Goal: Information Seeking & Learning: Learn about a topic

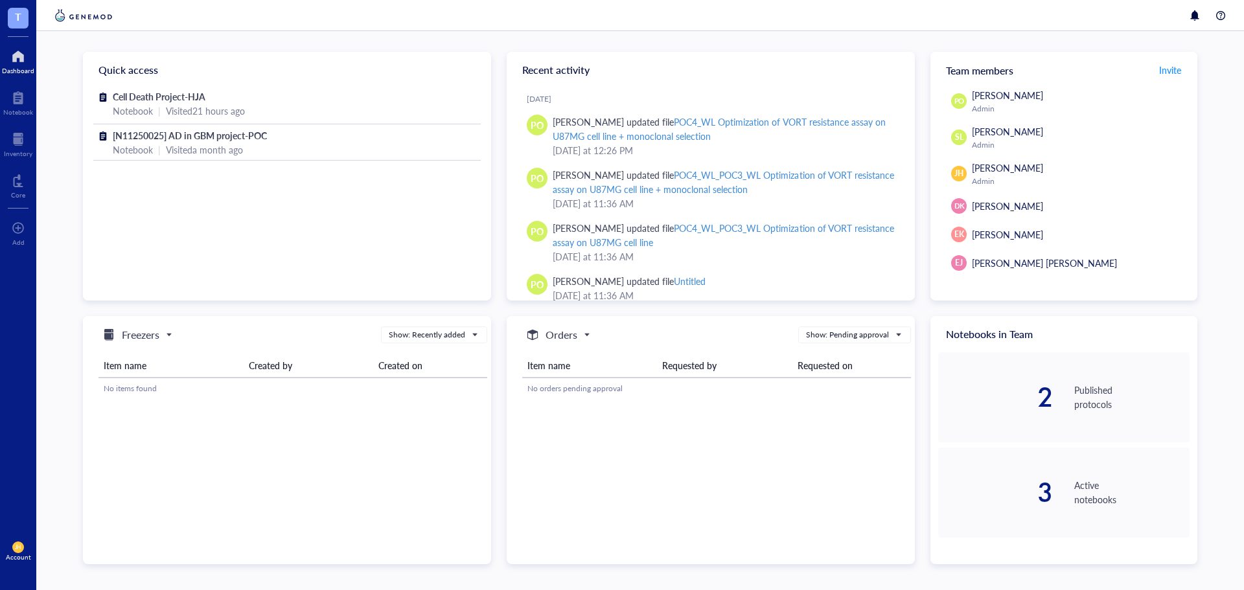
click at [432, 226] on div "Cell Death Project-HJA Notebook | Visited 21 hours ago [N11250025] AD in GBM pr…" at bounding box center [287, 193] width 408 height 211
click at [344, 114] on div "Notebook | Visited 21 hours ago" at bounding box center [287, 111] width 349 height 14
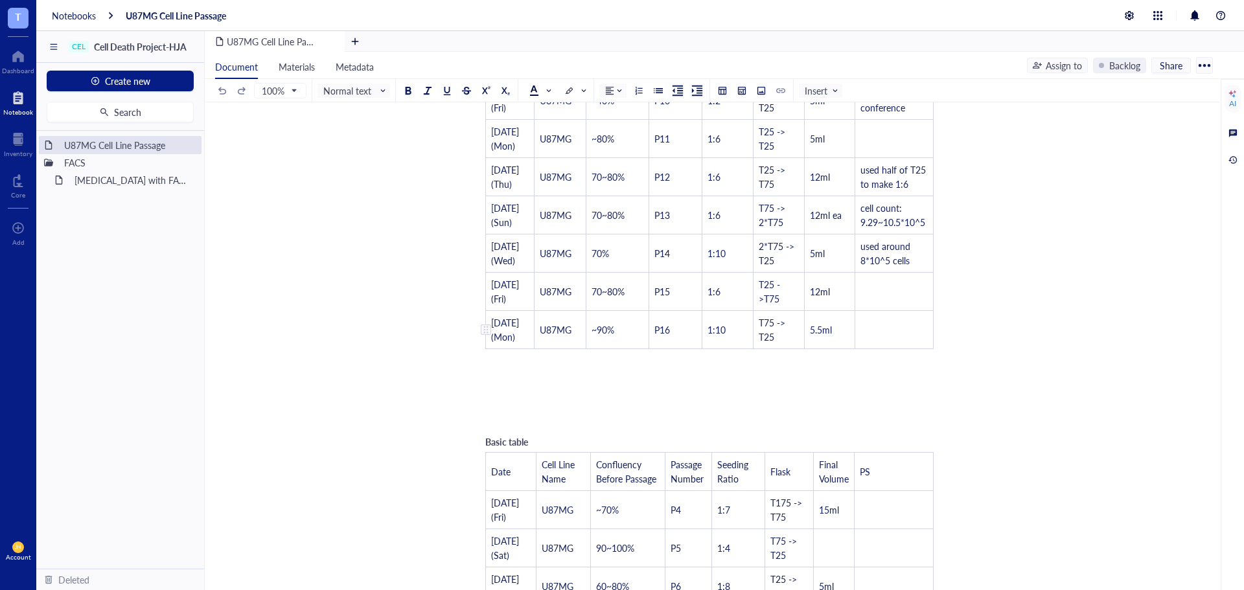
scroll to position [457, 0]
click at [549, 334] on span "U87MG" at bounding box center [556, 333] width 32 height 13
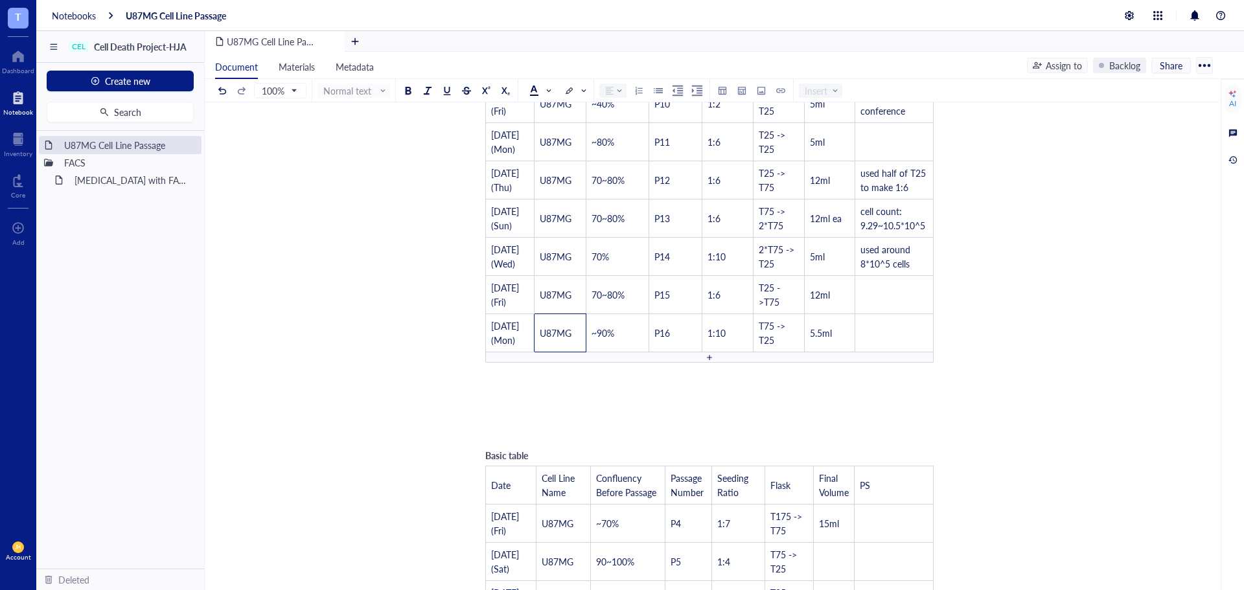
click at [713, 362] on div at bounding box center [709, 357] width 9 height 9
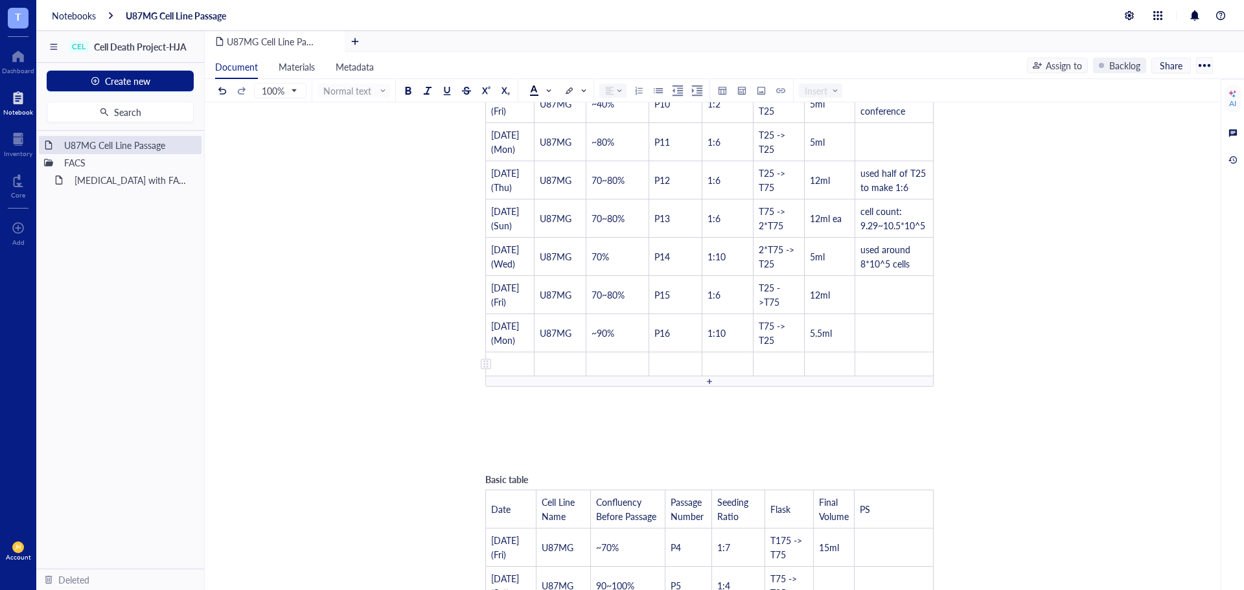
click at [511, 362] on td "﻿" at bounding box center [510, 364] width 49 height 24
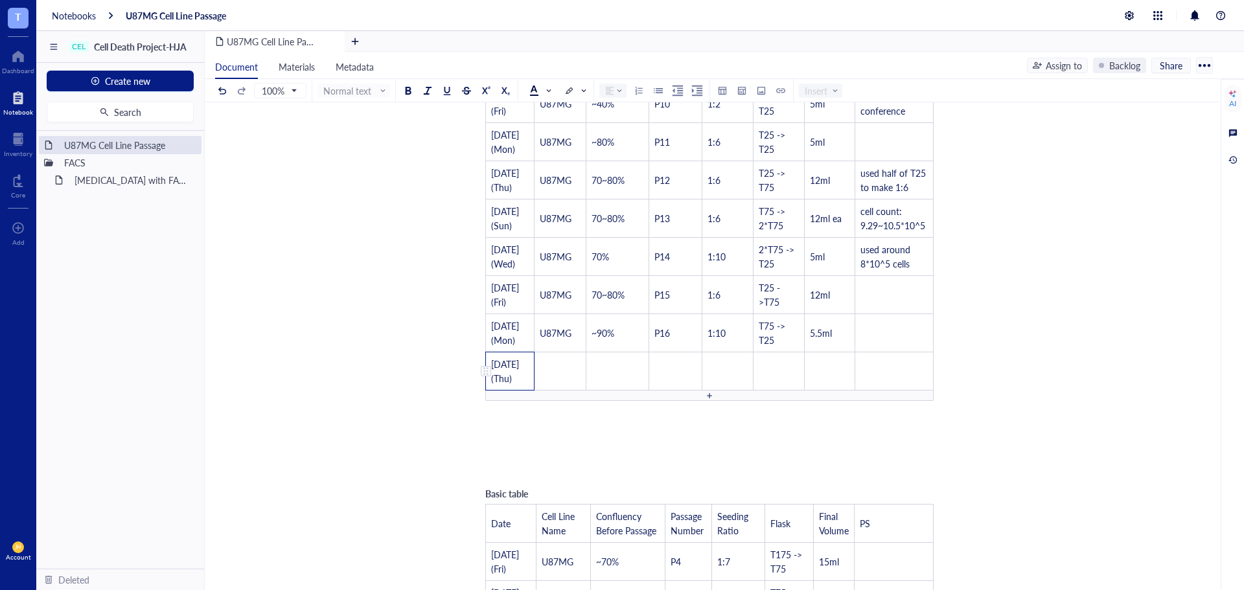
click at [559, 381] on td "﻿" at bounding box center [561, 371] width 52 height 38
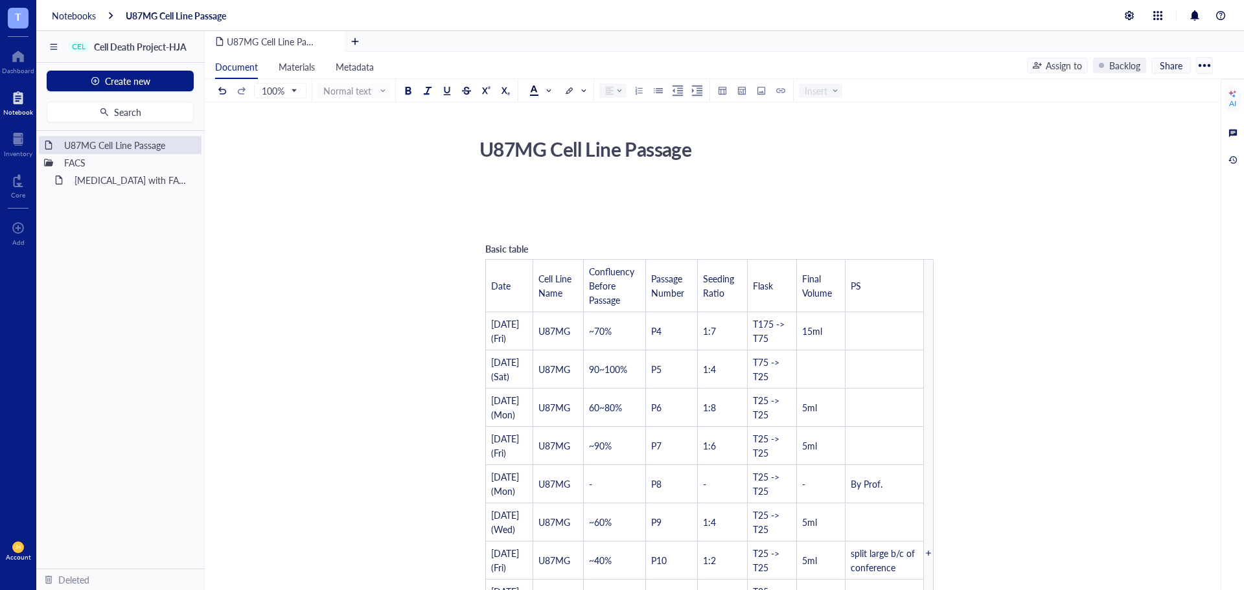
scroll to position [0, 0]
click at [147, 228] on div "U87MG Cell Line Passage FACS [MEDICAL_DATA] with FACSymphonyA1 To pick up a dra…" at bounding box center [120, 350] width 168 height 438
click at [125, 179] on div "[MEDICAL_DATA] with FACSymphonyA1" at bounding box center [125, 180] width 113 height 18
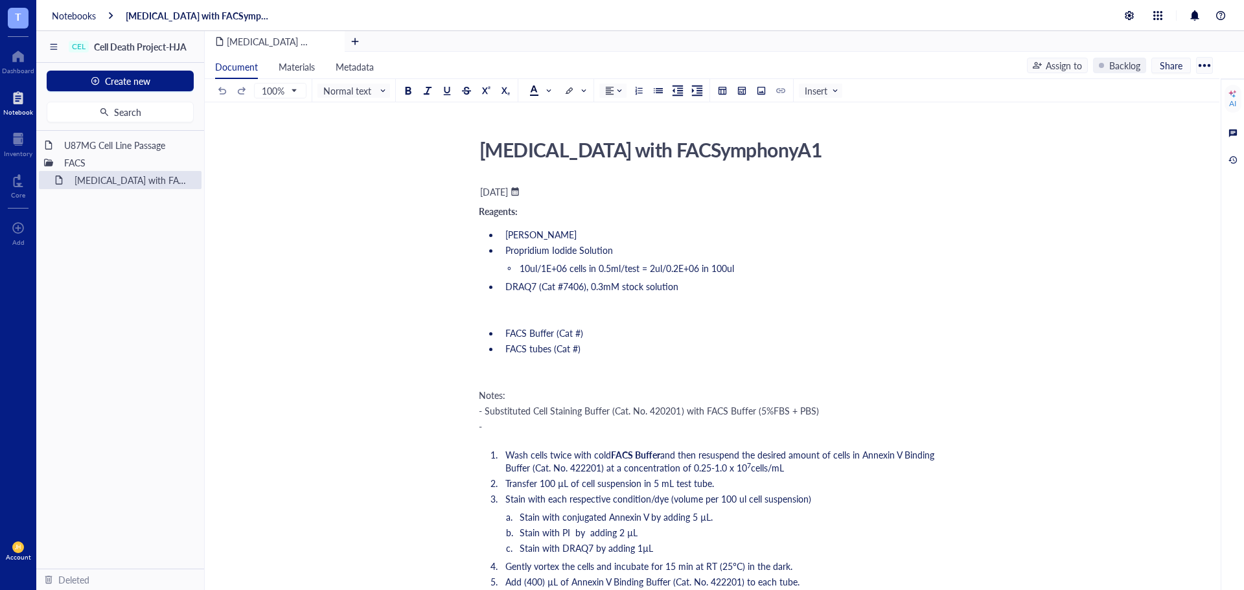
click at [167, 220] on div "U87MG Cell Line Passage FACS [MEDICAL_DATA] with FACSymphonyA1 To pick up a dra…" at bounding box center [120, 350] width 168 height 438
